Goal: Check status: Check status

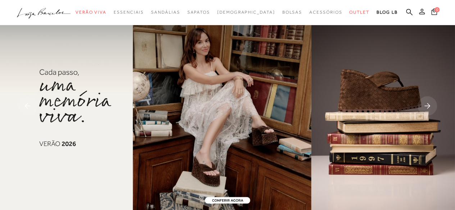
click at [421, 14] on icon at bounding box center [422, 12] width 6 height 6
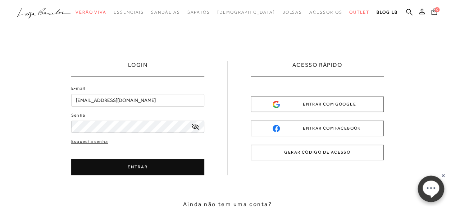
click at [129, 164] on button "ENTRAR" at bounding box center [137, 167] width 133 height 16
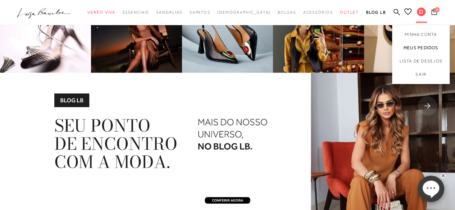
click at [422, 45] on link "Meus Pedidos" at bounding box center [421, 47] width 58 height 13
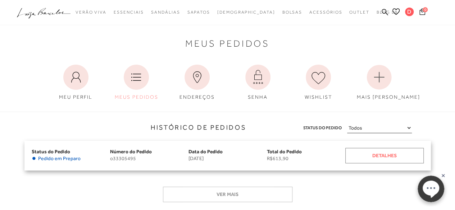
click at [406, 151] on div "Detalhes" at bounding box center [384, 155] width 78 height 15
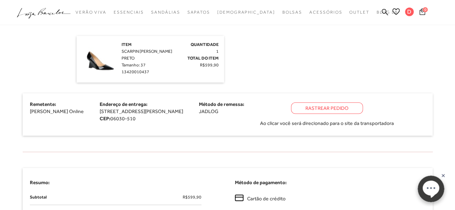
scroll to position [221, 0]
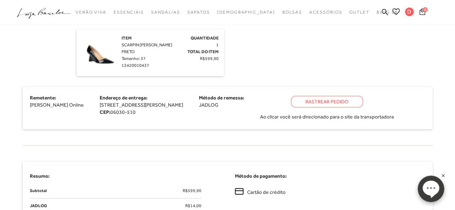
click at [348, 103] on div "Rastrear Pedido" at bounding box center [327, 102] width 72 height 12
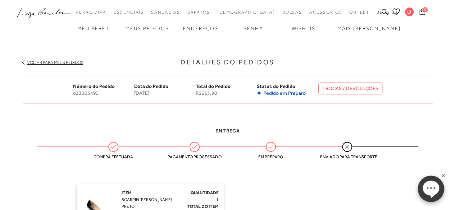
scroll to position [64, 0]
